Goal: Information Seeking & Learning: Learn about a topic

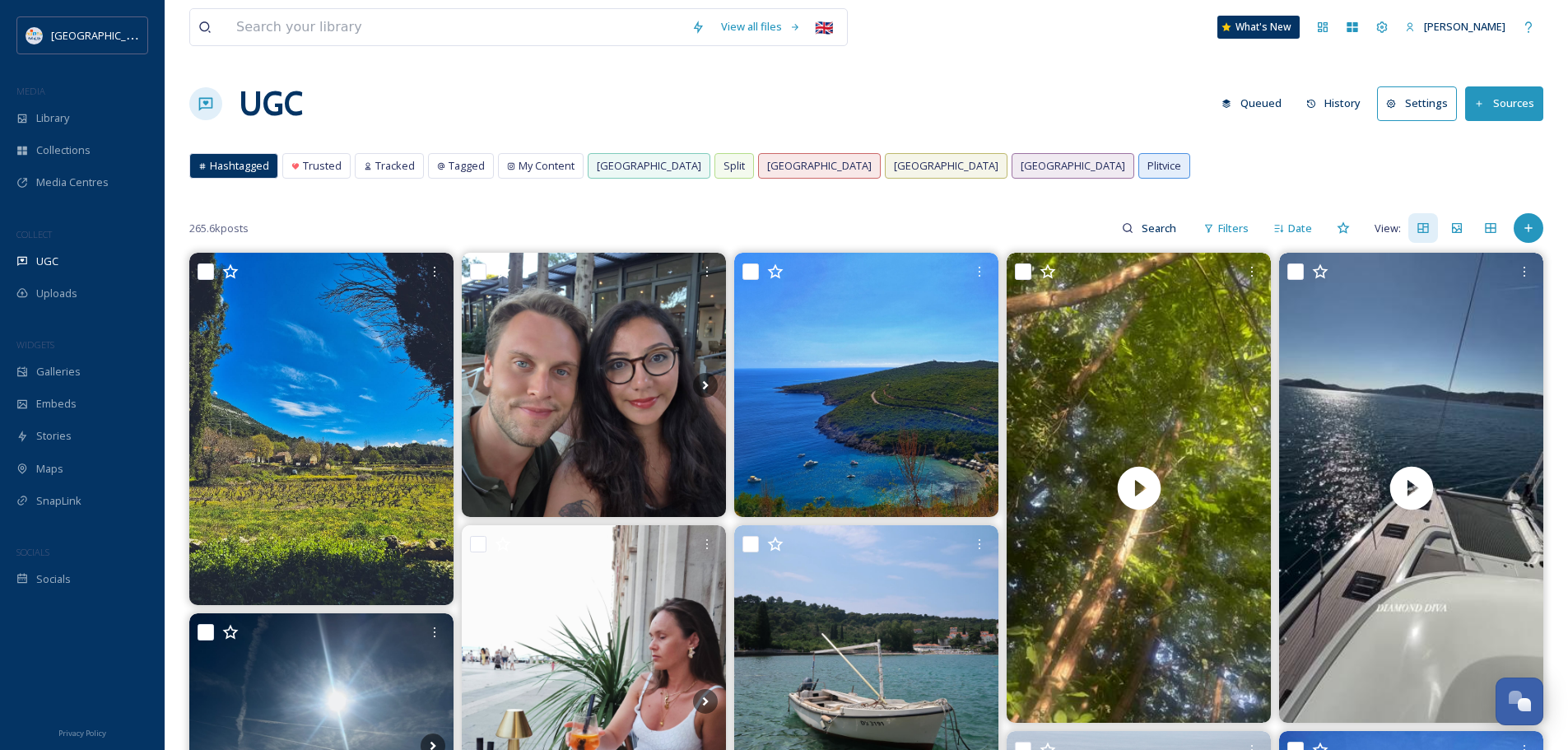
drag, startPoint x: 0, startPoint y: 0, endPoint x: 202, endPoint y: 203, distance: 286.4
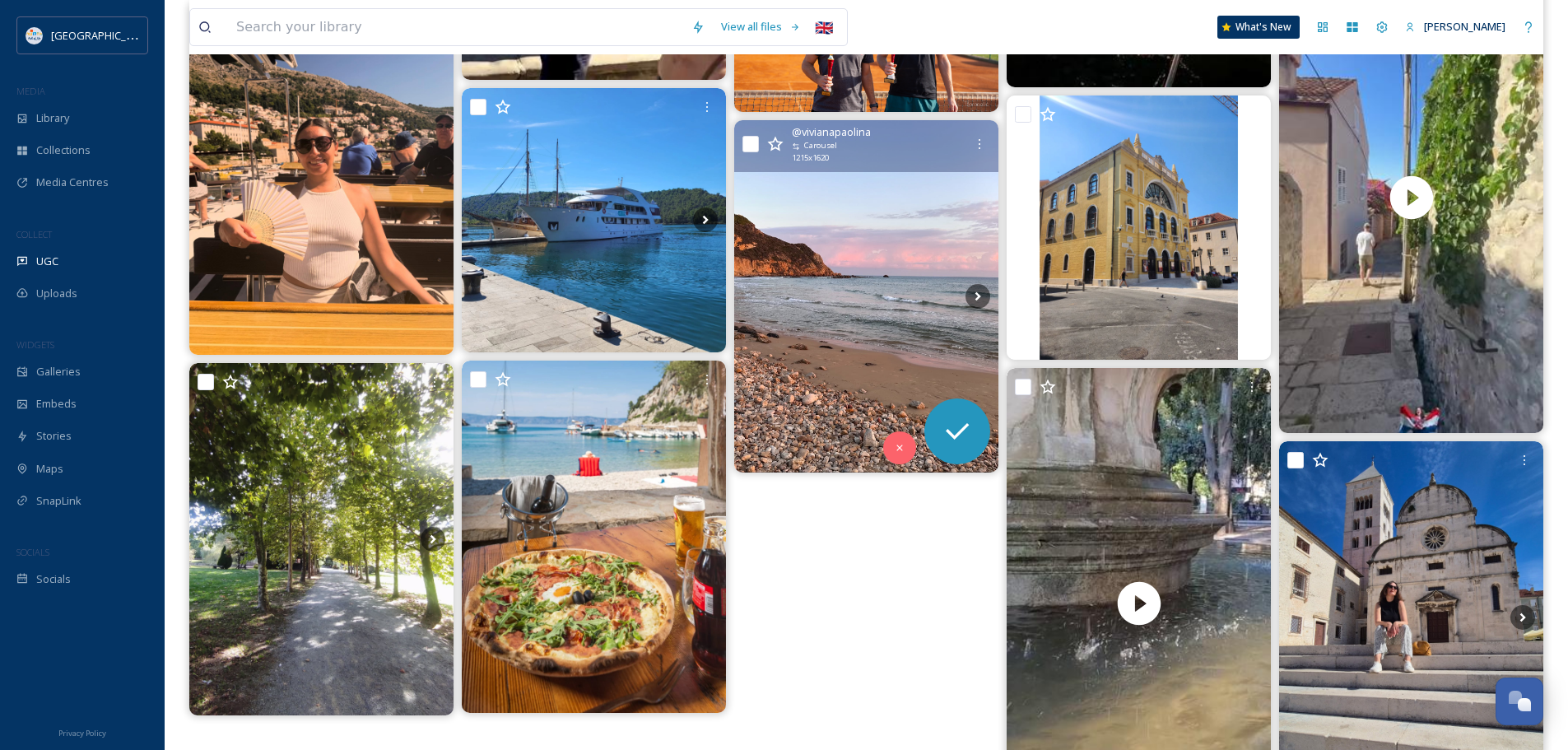
scroll to position [2444, 0]
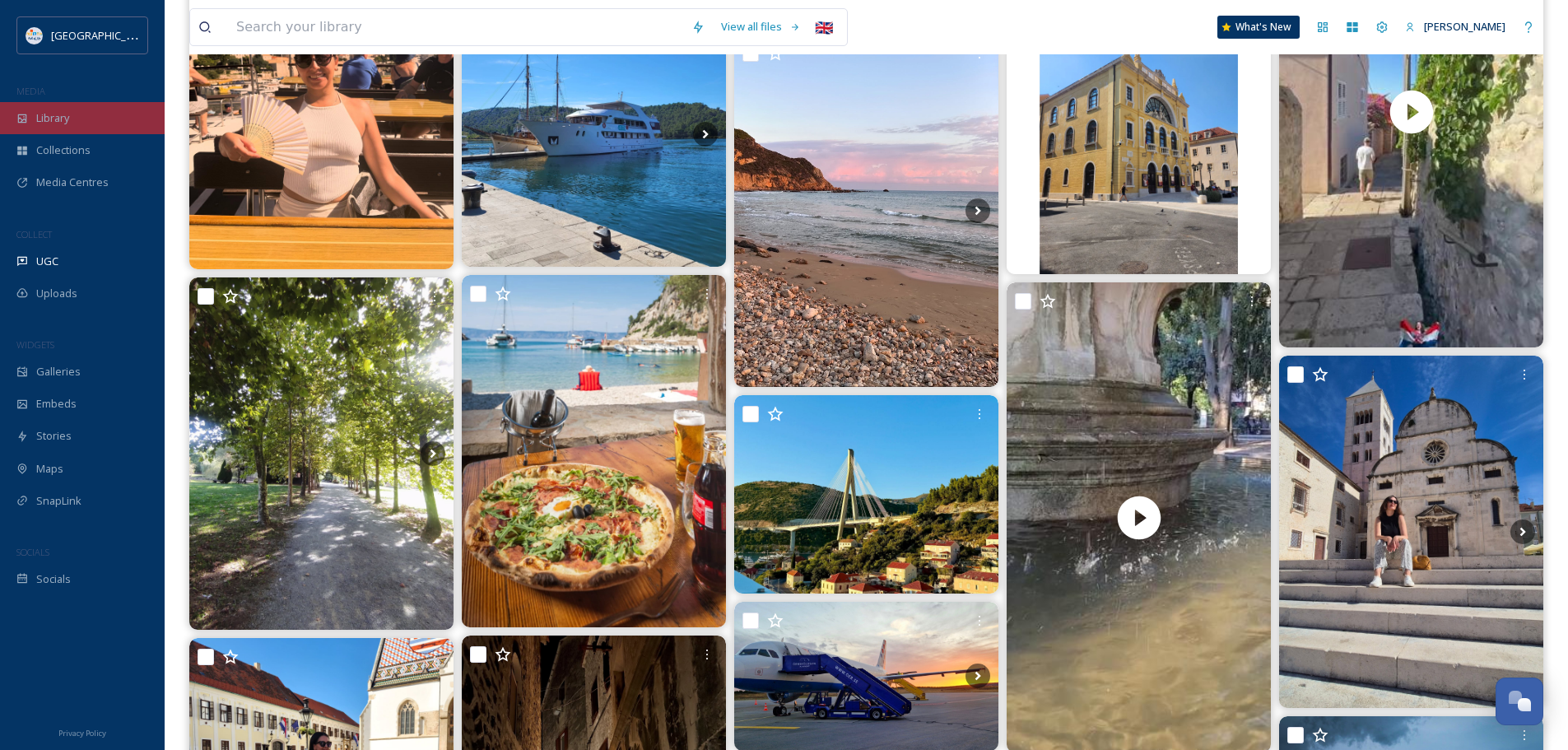
click at [76, 129] on div "Library" at bounding box center [82, 118] width 165 height 32
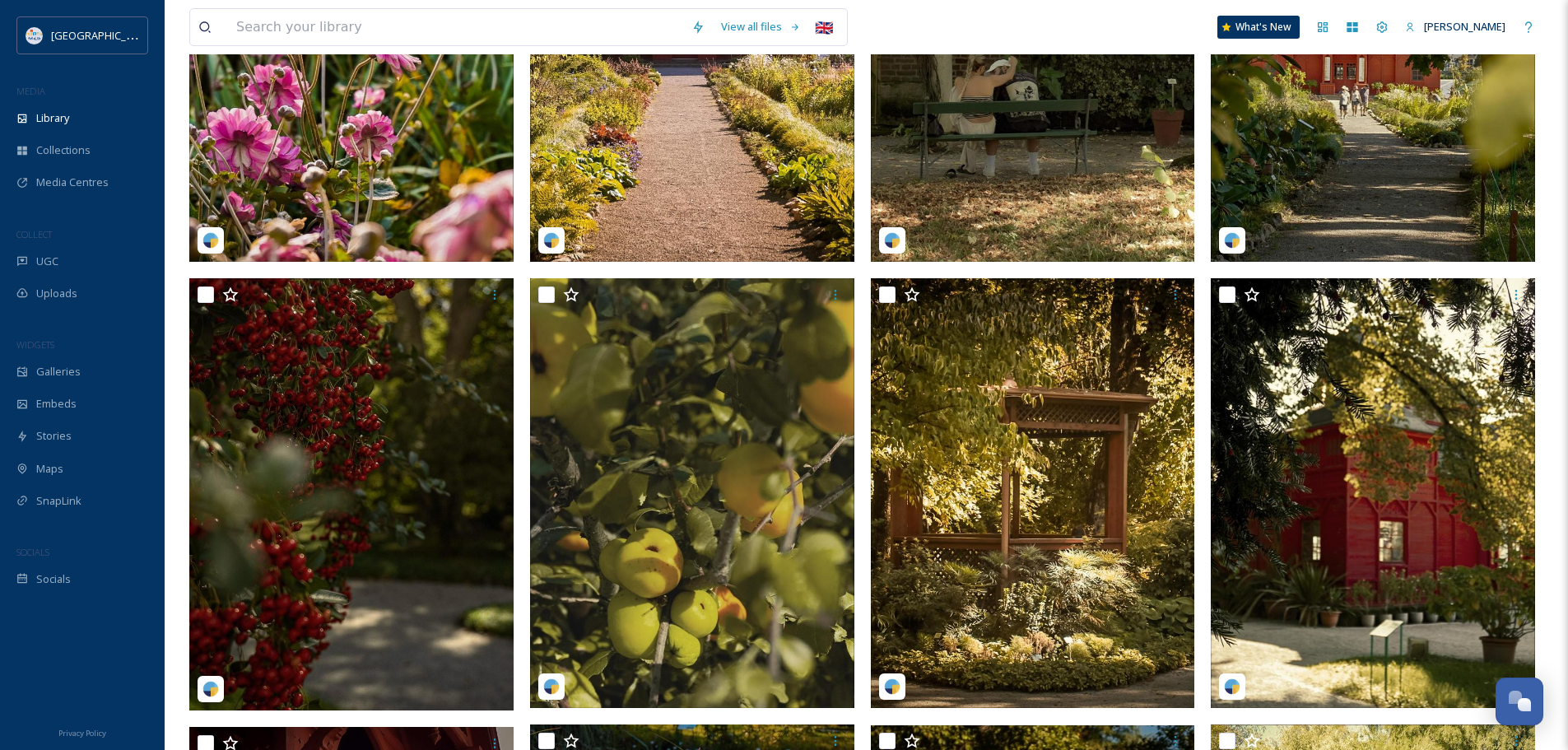
scroll to position [576, 0]
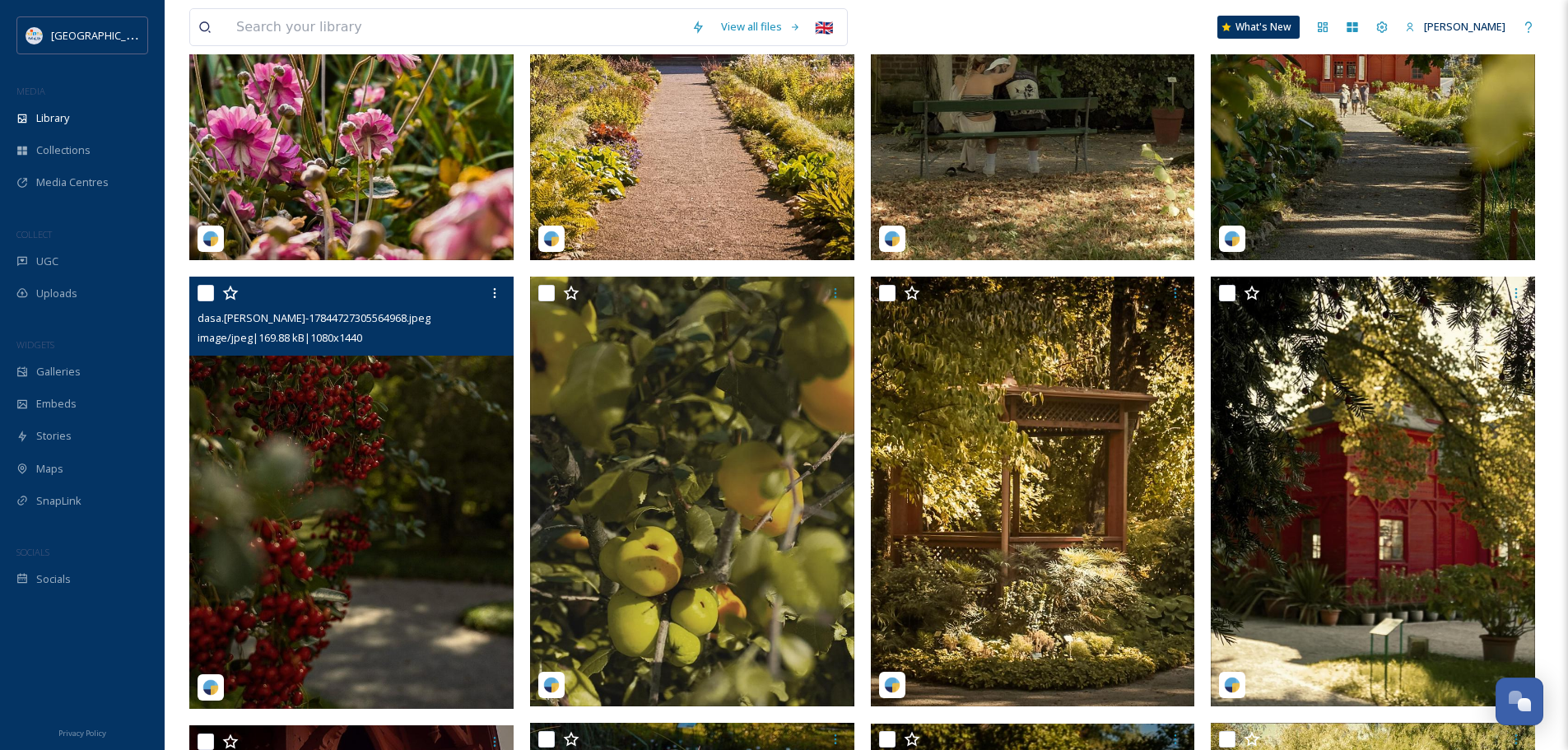
click at [422, 469] on img at bounding box center [351, 492] width 324 height 432
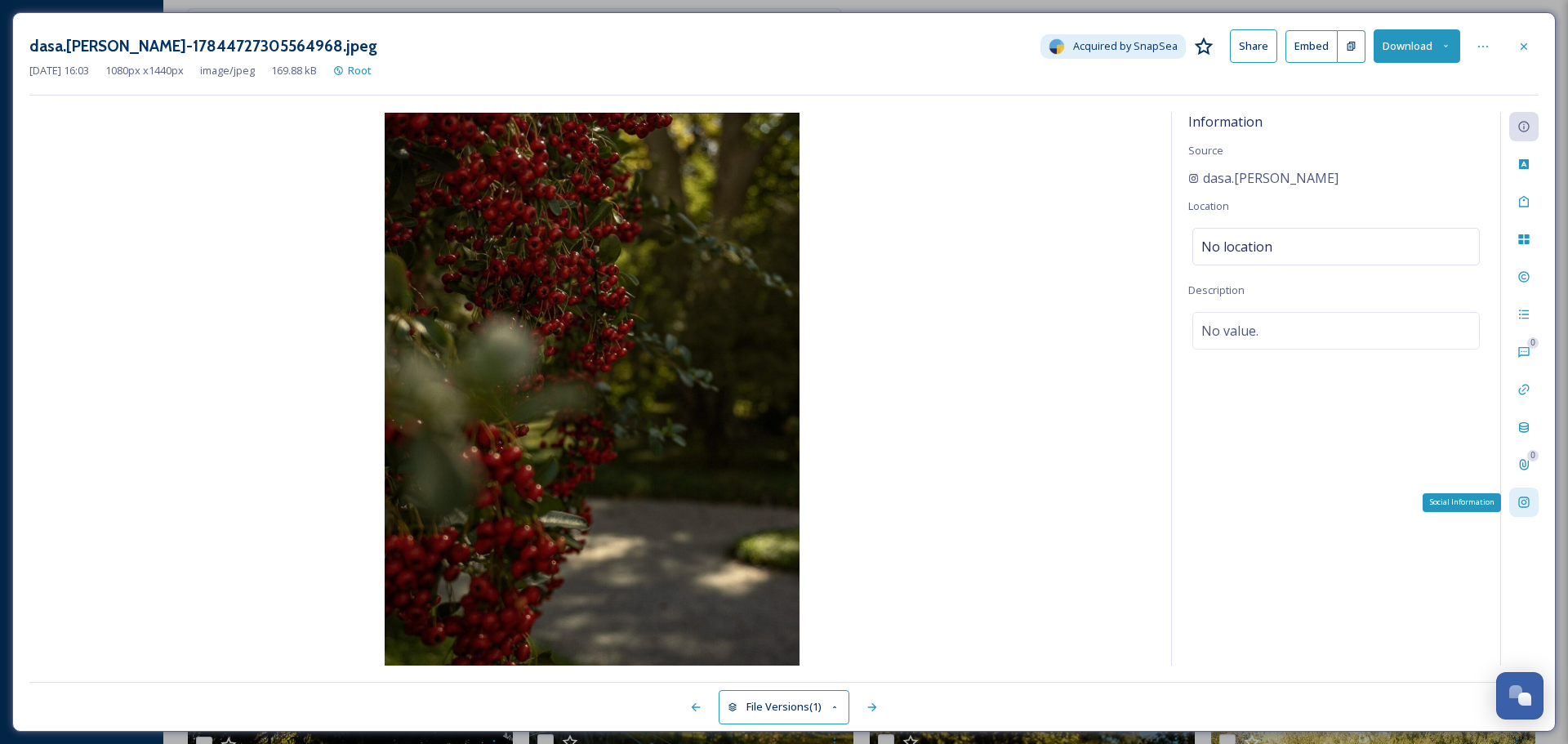
click at [1525, 497] on icon at bounding box center [1523, 502] width 13 height 13
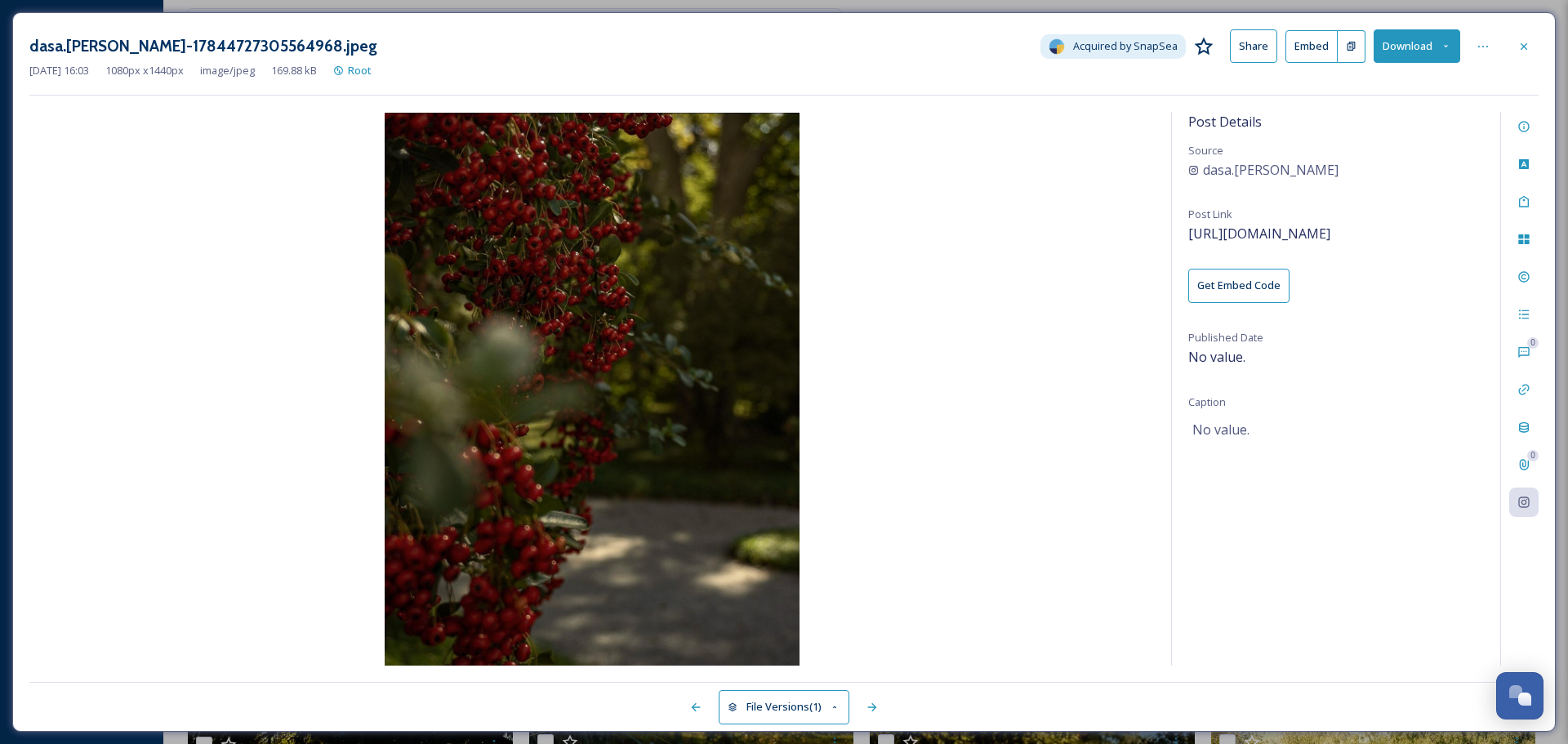
click at [1317, 222] on div "Post Details Source dasa.[PERSON_NAME] Post Link [URL][DOMAIN_NAME] Get Embed C…" at bounding box center [1335, 389] width 328 height 554
click at [1327, 234] on span "[URL][DOMAIN_NAME]" at bounding box center [1259, 234] width 142 height 18
click at [1509, 46] on div "dasa.[PERSON_NAME]-17844727305564968.jpeg Acquired by SnapSea Share Embed Downl…" at bounding box center [784, 46] width 1509 height 33
click at [1516, 46] on div at bounding box center [1523, 46] width 30 height 30
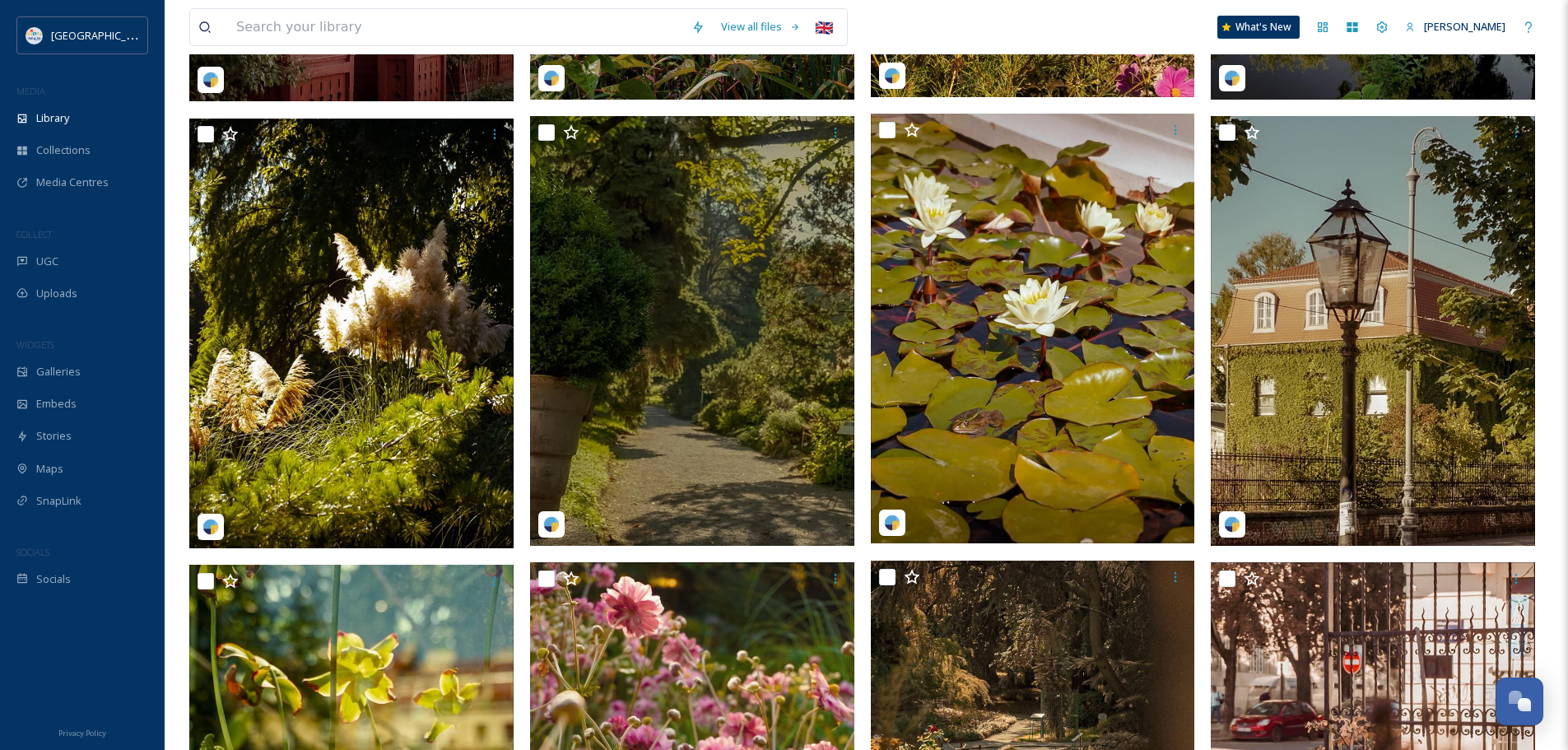
scroll to position [1561, 0]
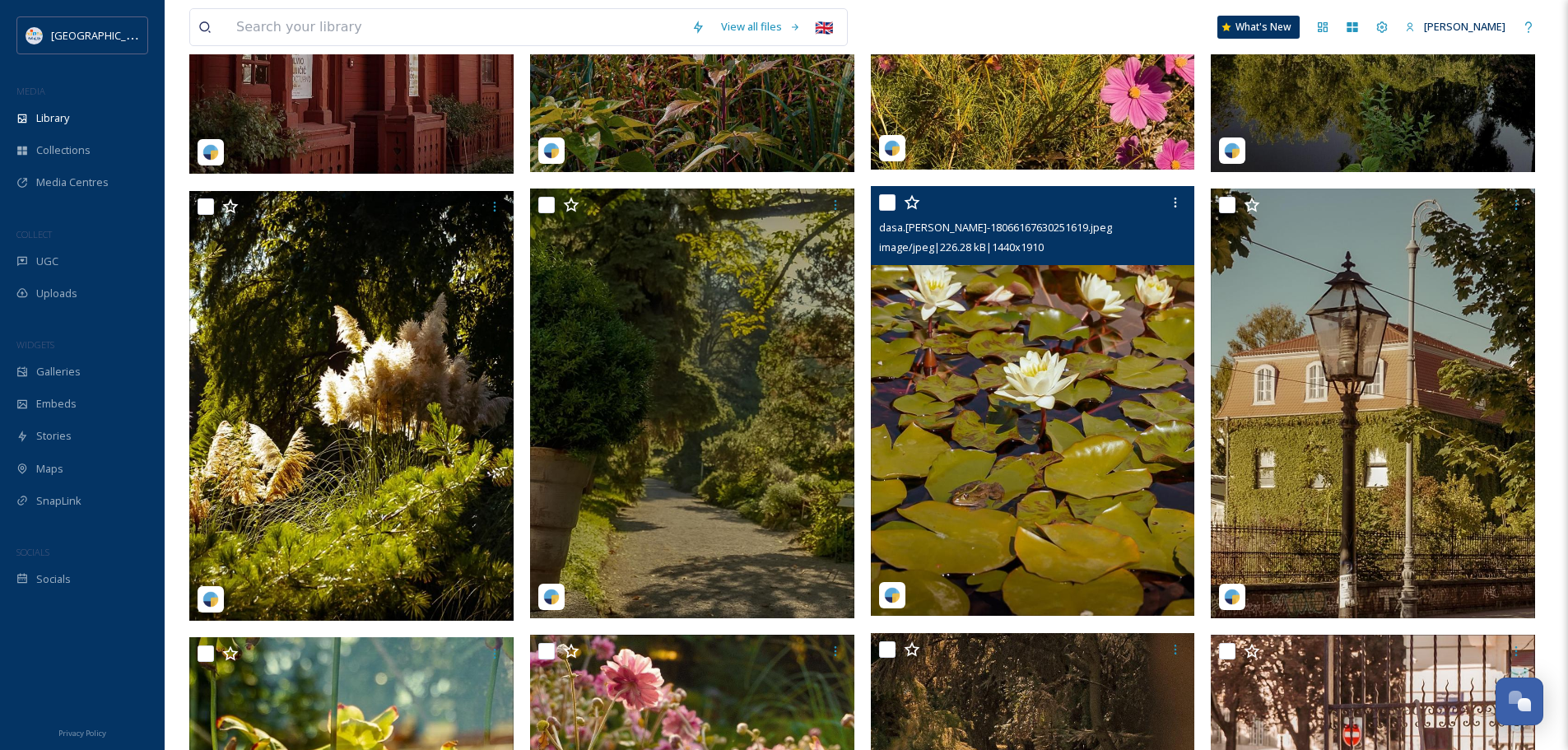
click at [1001, 401] on img at bounding box center [1033, 400] width 324 height 430
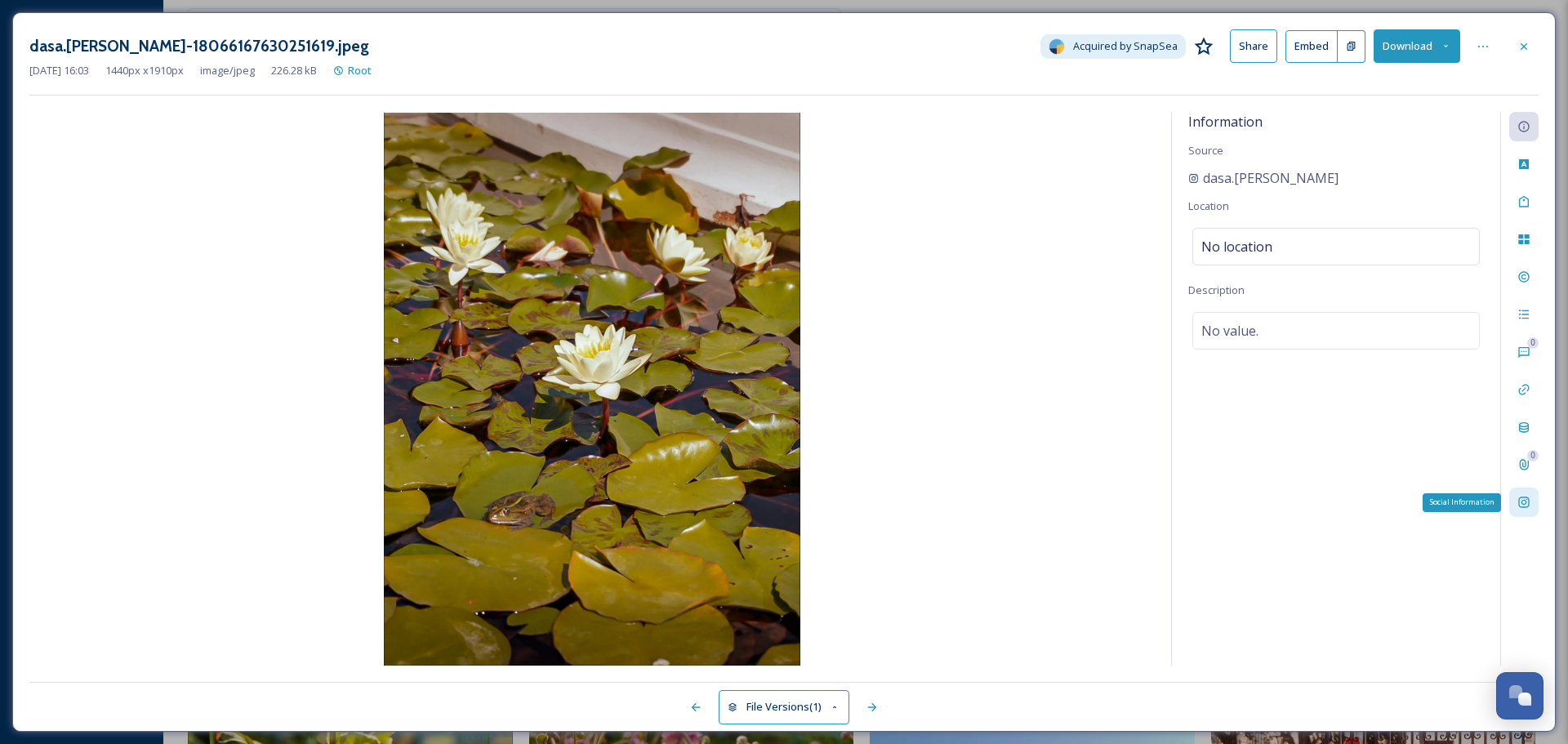
click at [1527, 507] on icon at bounding box center [1523, 502] width 13 height 13
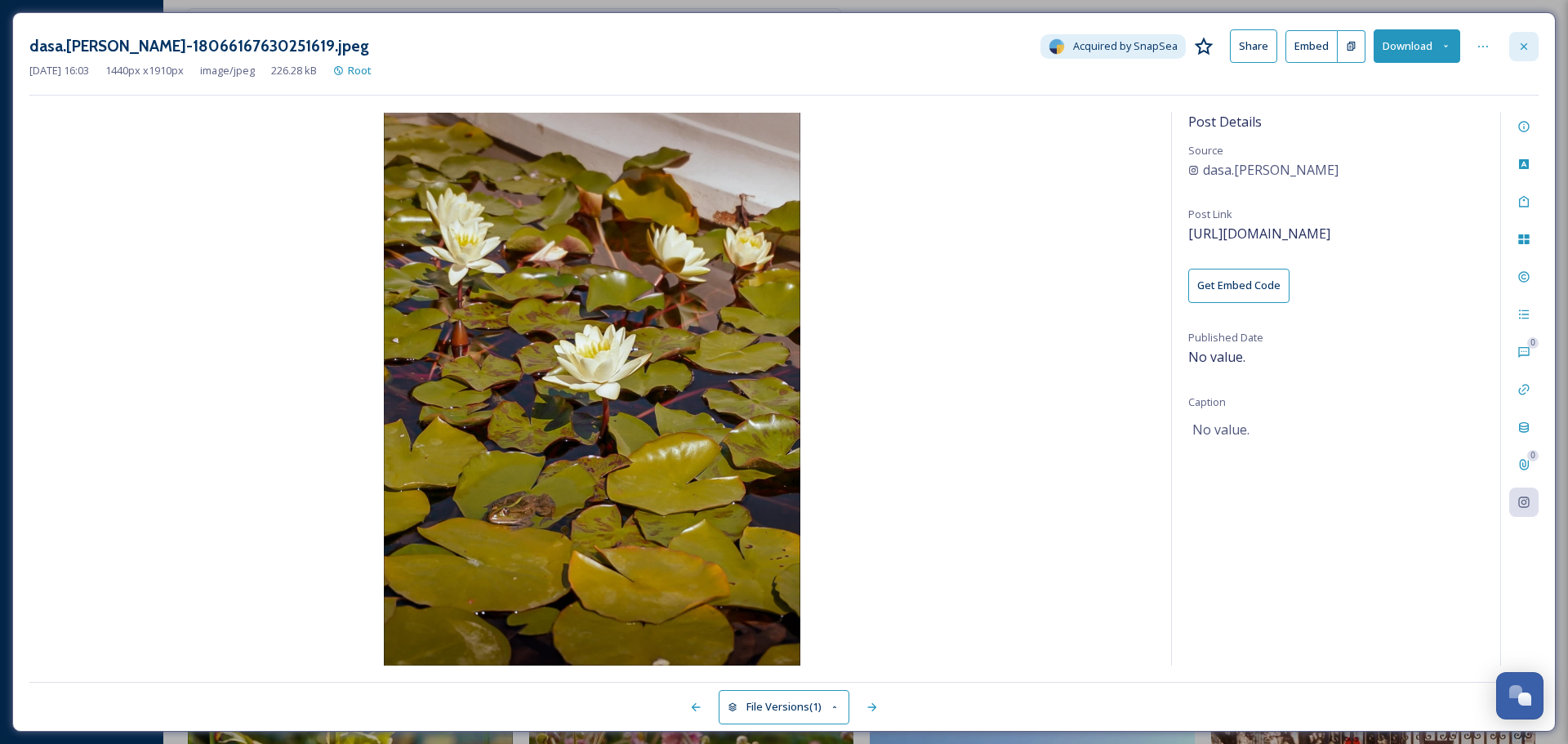
click at [1524, 49] on icon at bounding box center [1523, 47] width 13 height 13
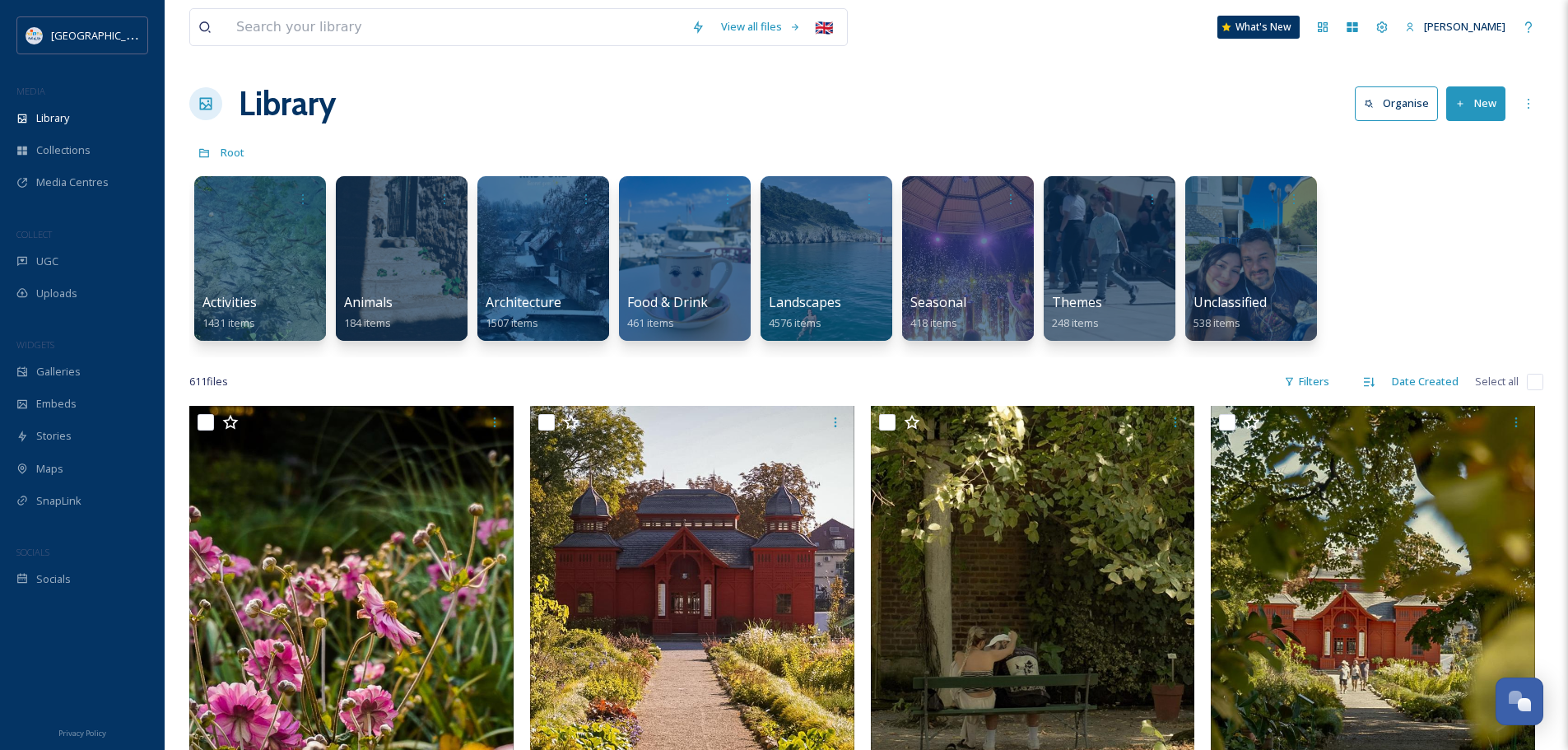
click at [83, 267] on div "UGC" at bounding box center [82, 261] width 165 height 32
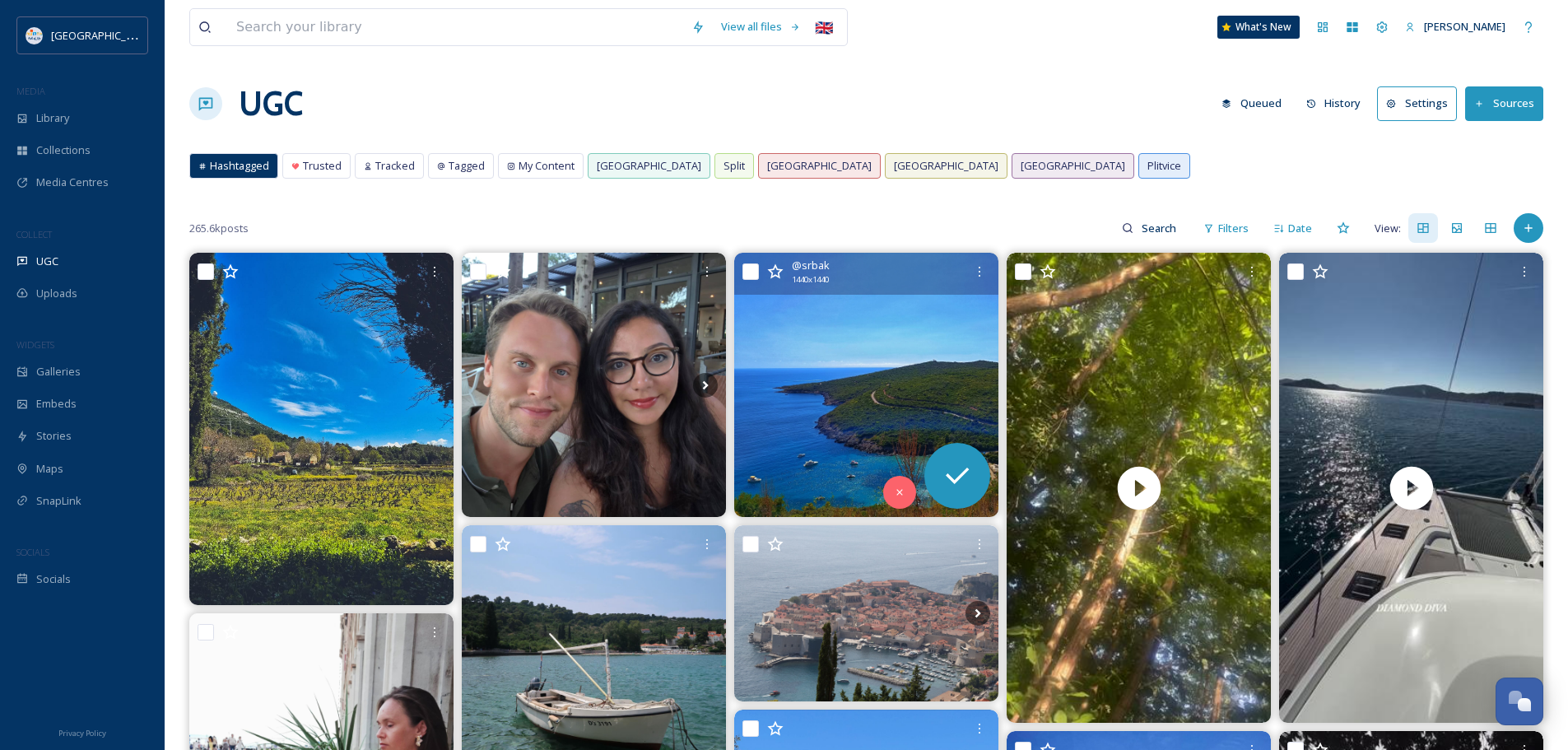
click at [891, 369] on img at bounding box center [866, 385] width 264 height 264
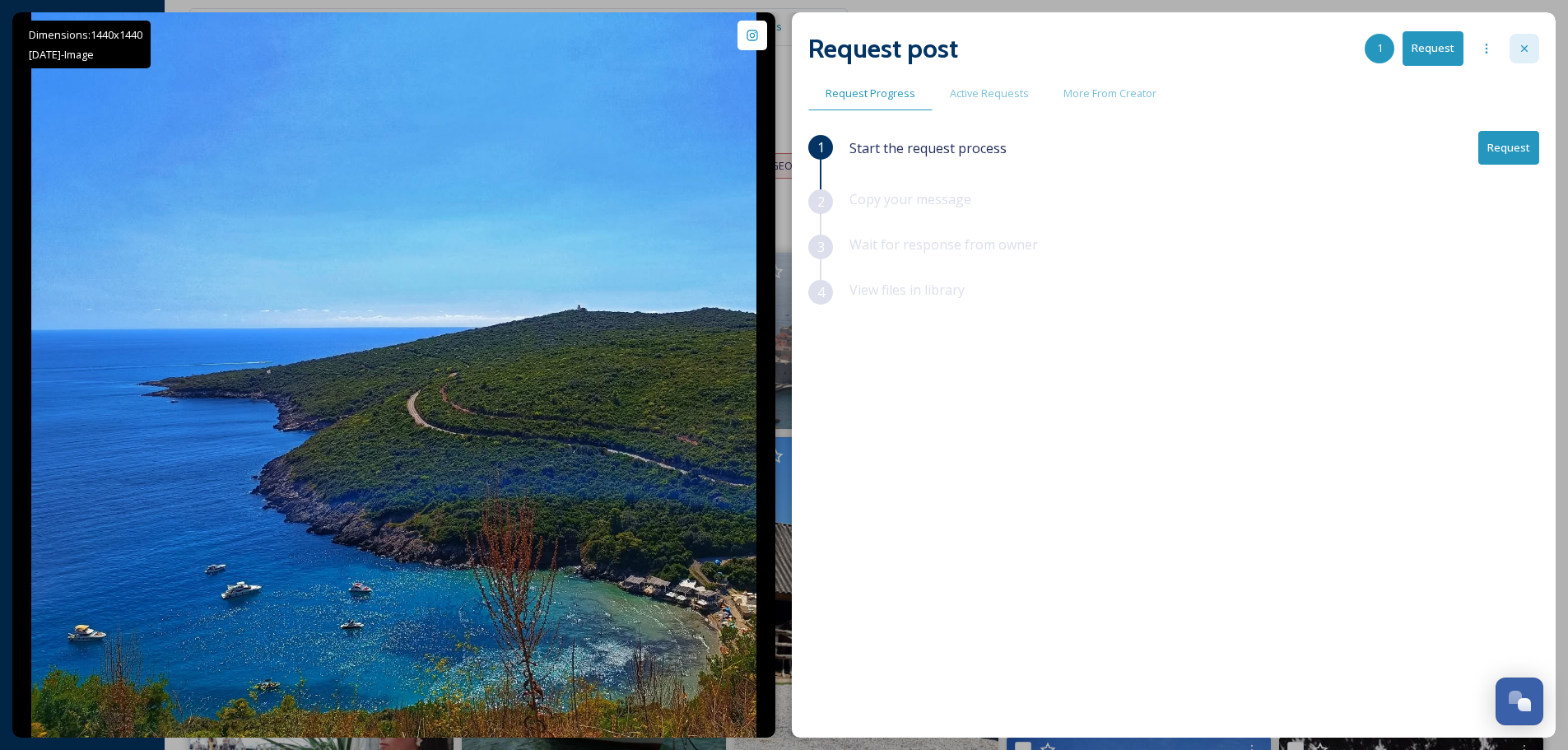
click at [1527, 55] on div at bounding box center [1524, 48] width 30 height 30
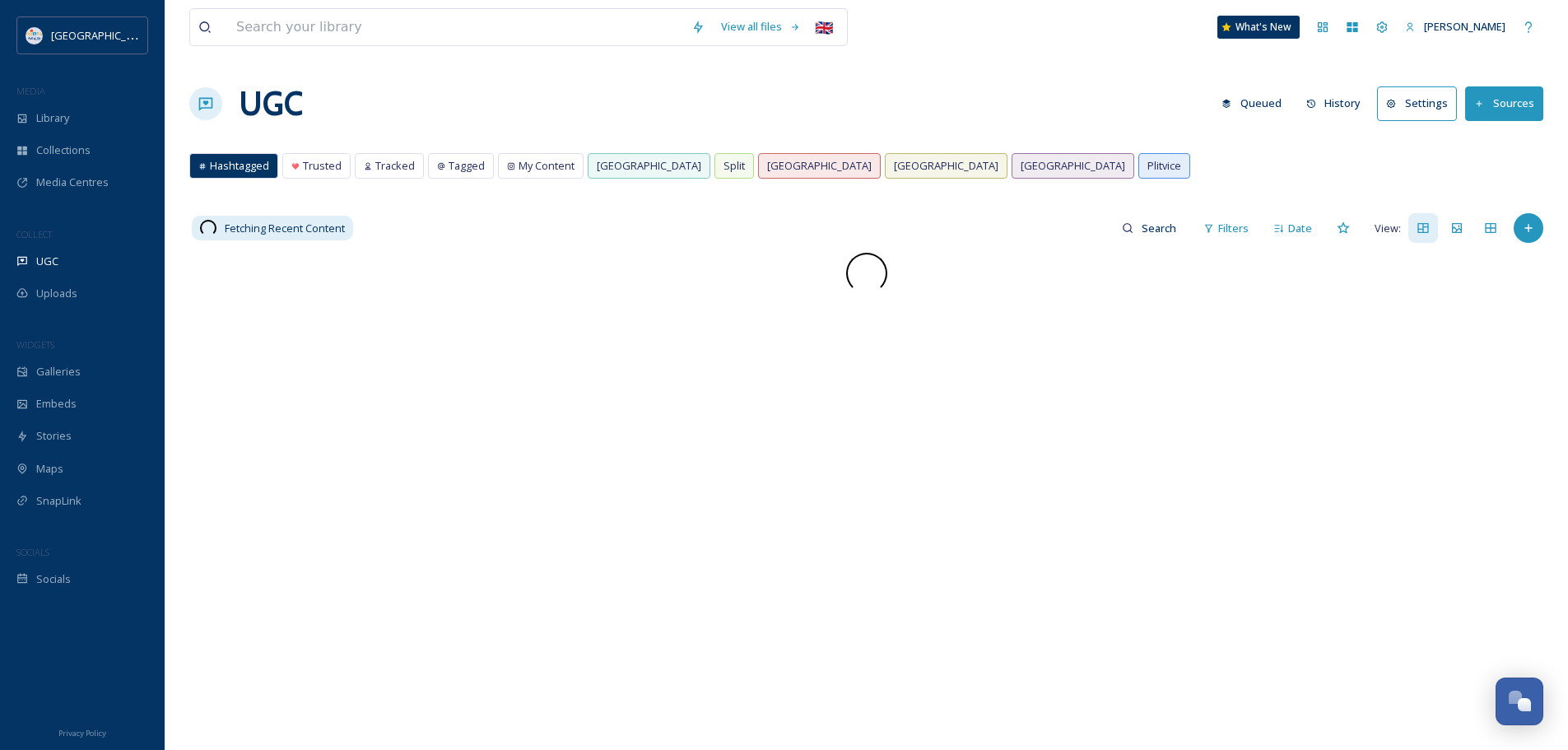
scroll to position [2245, 0]
